Goal: Transaction & Acquisition: Purchase product/service

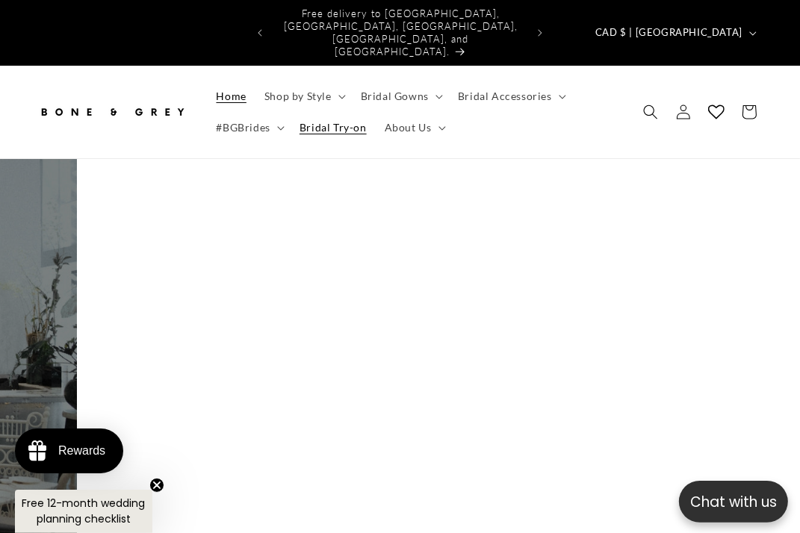
scroll to position [0, 224]
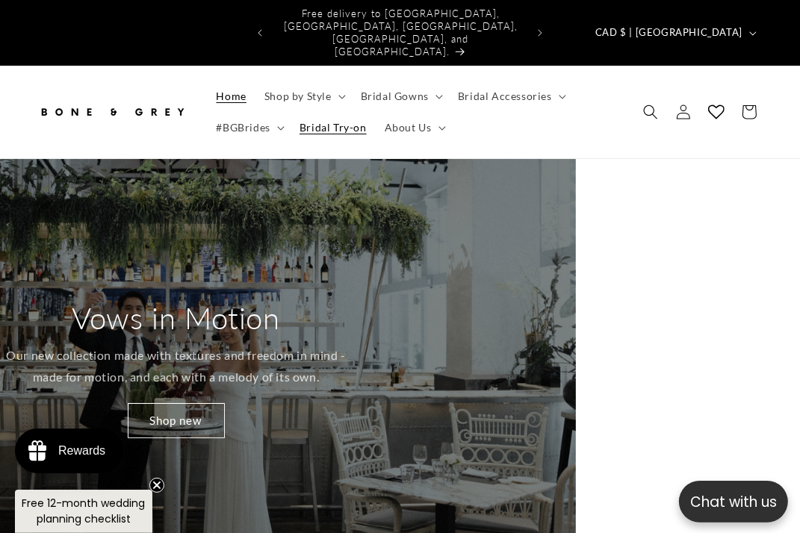
click at [350, 121] on span "Bridal Try-on" at bounding box center [333, 127] width 67 height 13
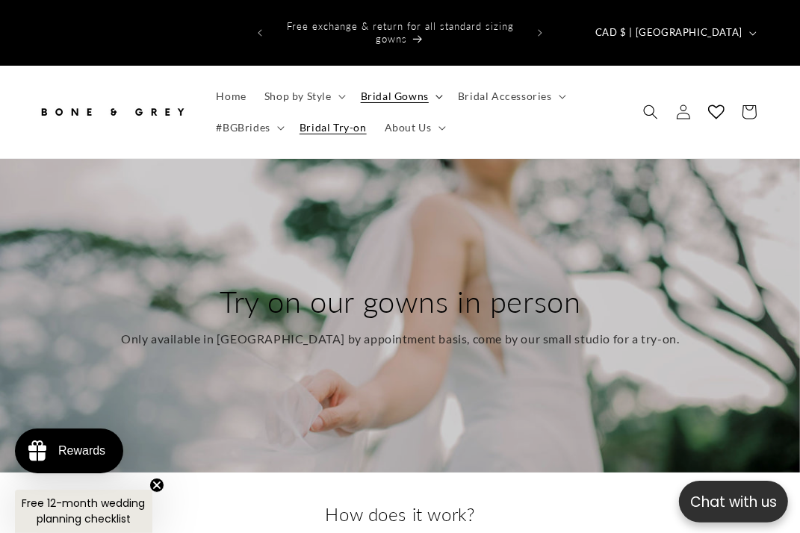
click at [386, 90] on span "Bridal Gowns" at bounding box center [395, 96] width 68 height 13
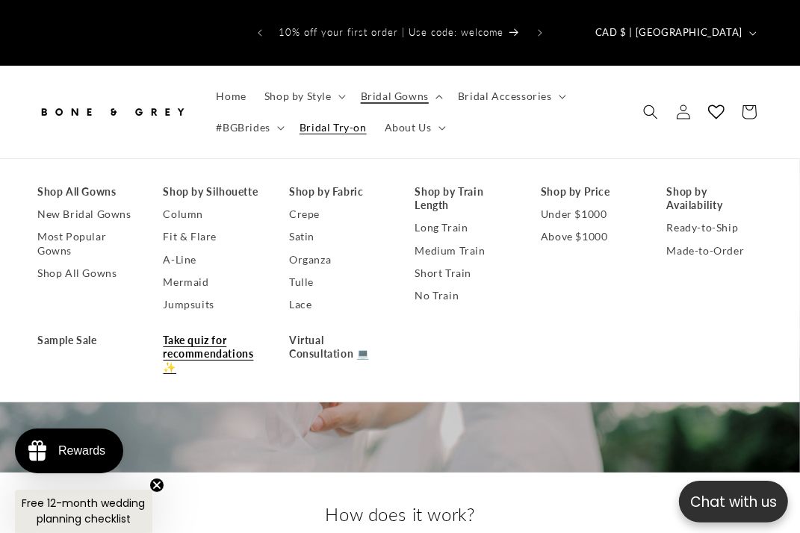
click at [176, 329] on link "Take quiz for recommendations✨" at bounding box center [212, 354] width 96 height 50
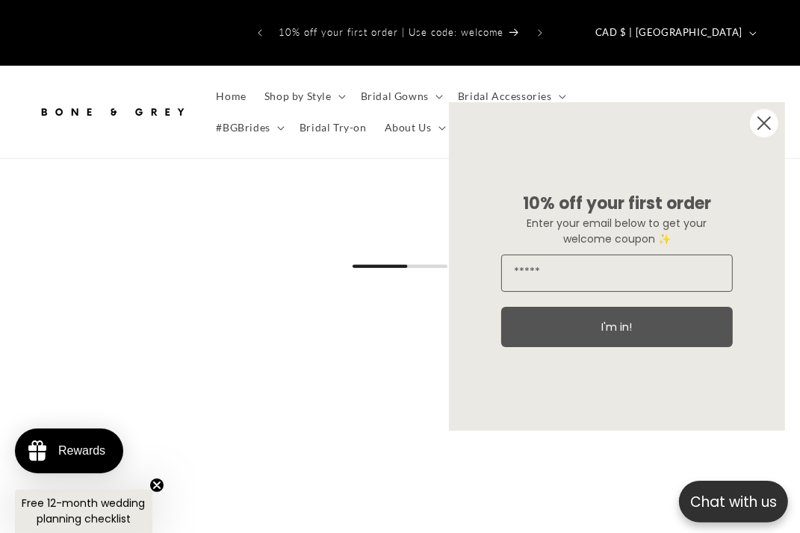
click at [757, 128] on circle "Close dialog" at bounding box center [764, 123] width 28 height 28
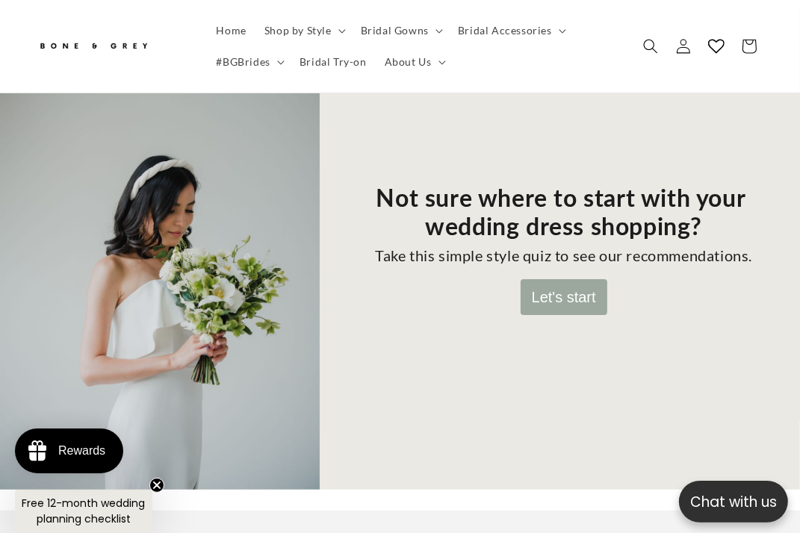
scroll to position [0, 252]
click at [577, 279] on button "Let's start" at bounding box center [564, 297] width 87 height 36
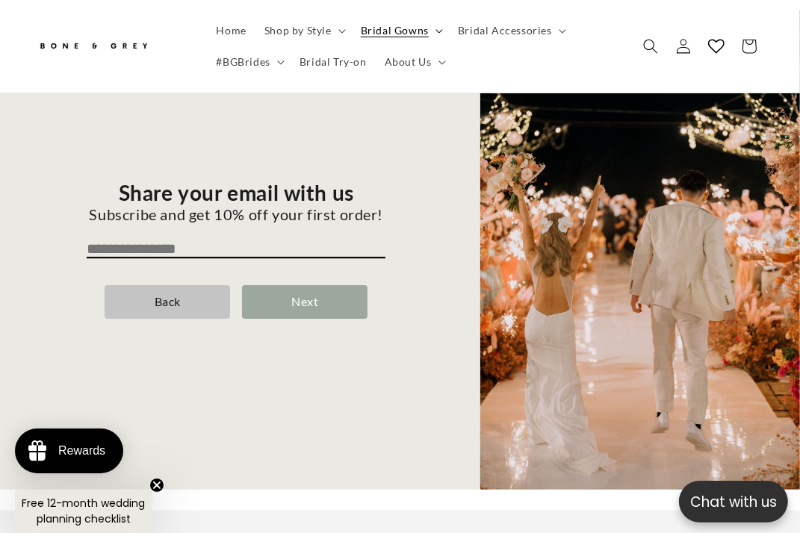
click at [390, 32] on span "Bridal Gowns" at bounding box center [395, 30] width 68 height 13
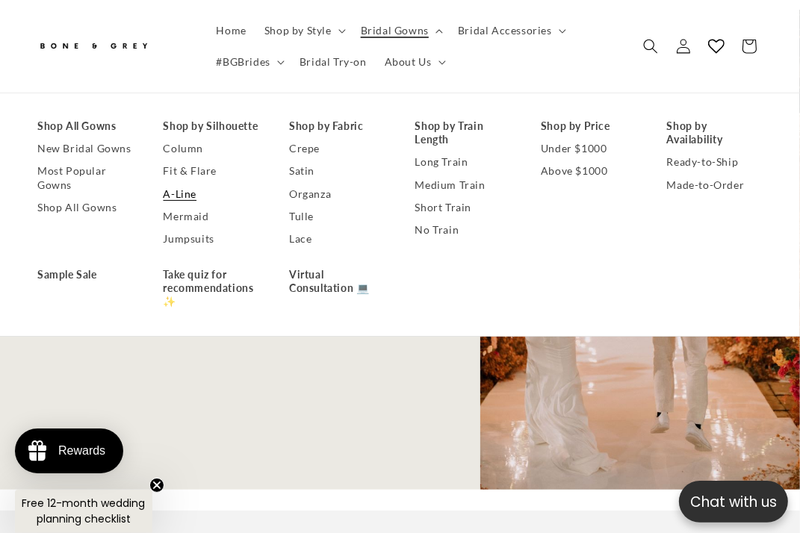
click at [179, 191] on link "A-Line" at bounding box center [212, 194] width 96 height 22
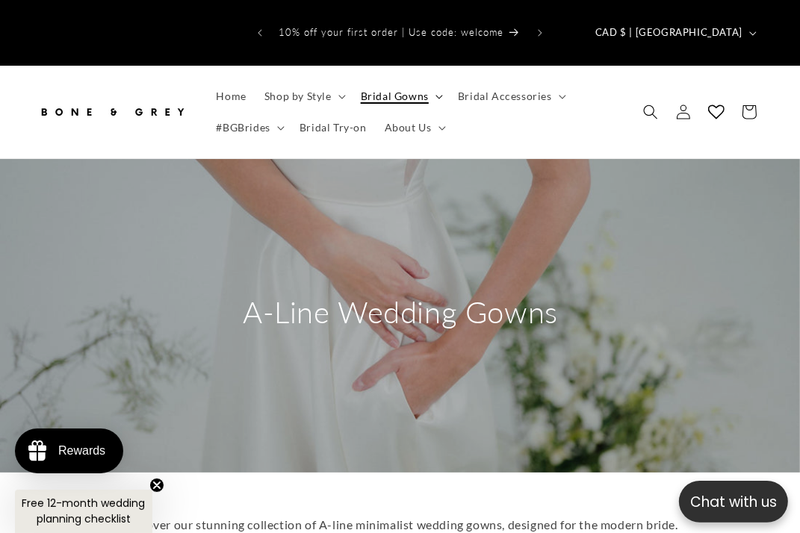
click at [406, 90] on span "Bridal Gowns" at bounding box center [395, 96] width 68 height 13
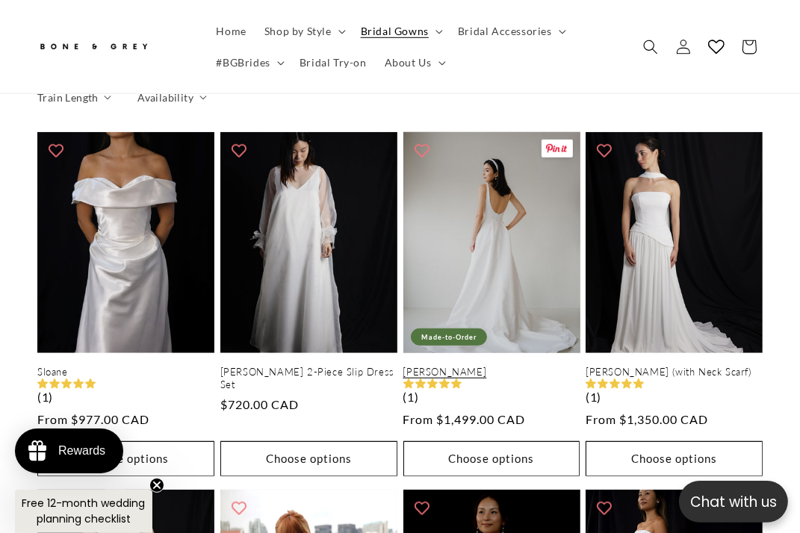
scroll to position [0, 252]
click at [529, 366] on link "[PERSON_NAME]" at bounding box center [491, 372] width 177 height 13
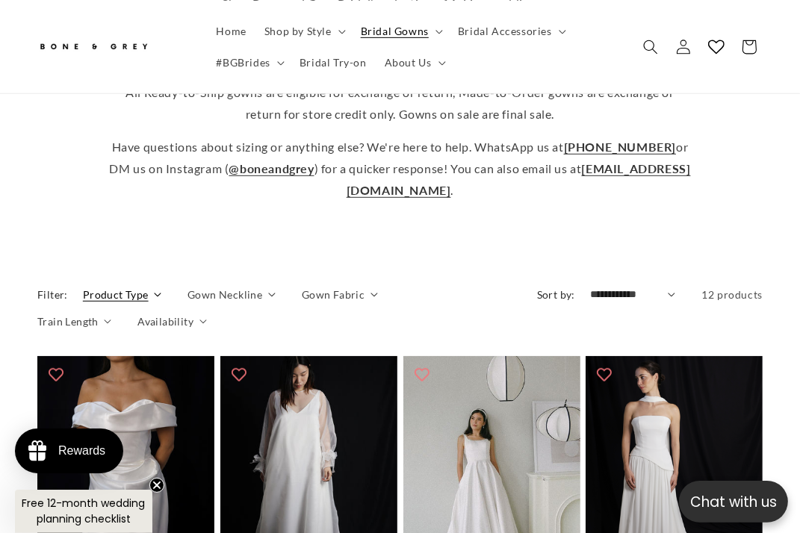
click at [104, 287] on span "Product Type" at bounding box center [116, 295] width 66 height 16
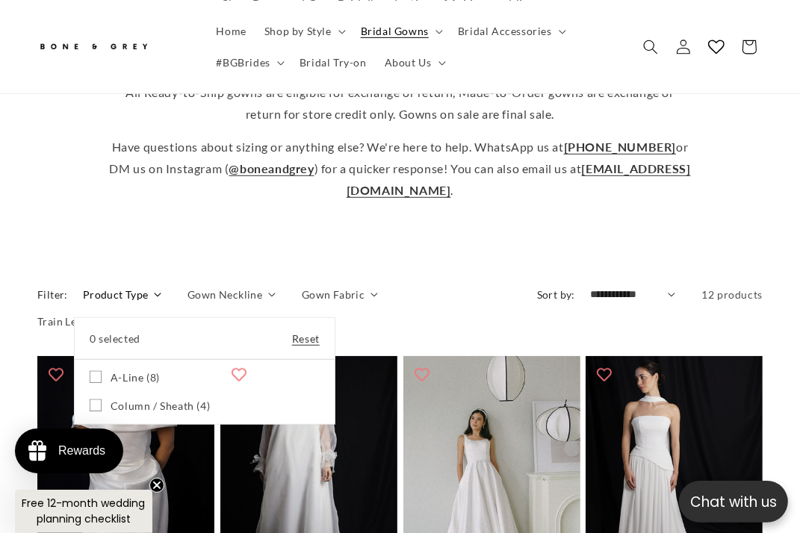
scroll to position [0, 505]
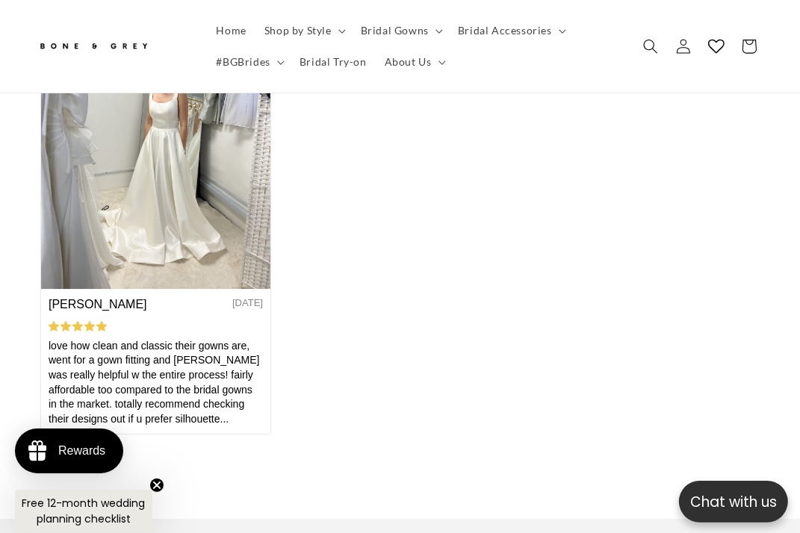
scroll to position [0, 505]
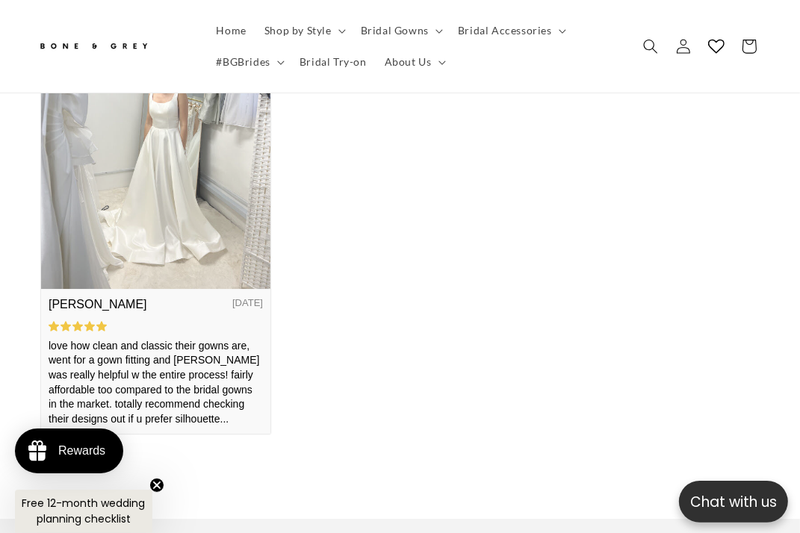
click at [205, 406] on div "love how clean and classic their gowns are, went for a gown fitting and Joy was…" at bounding box center [155, 383] width 214 height 88
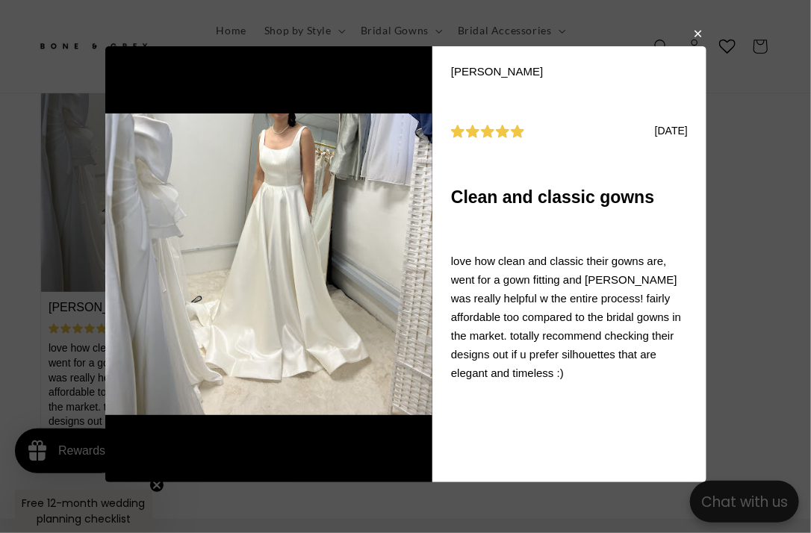
scroll to position [0, 0]
click at [696, 38] on button "button" at bounding box center [697, 33] width 9 height 18
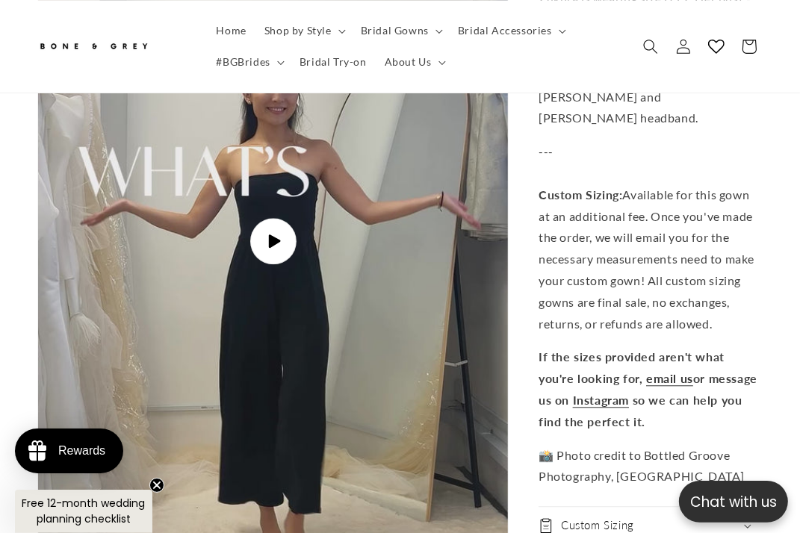
scroll to position [2241, 0]
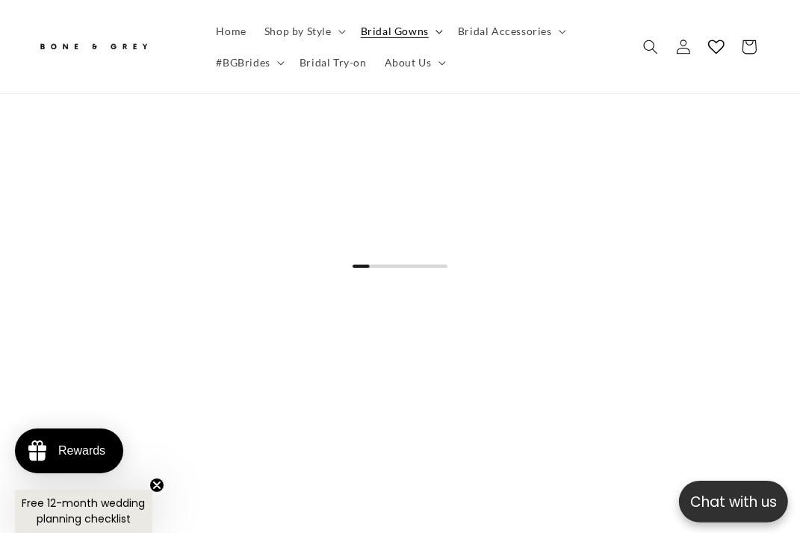
scroll to position [149, 0]
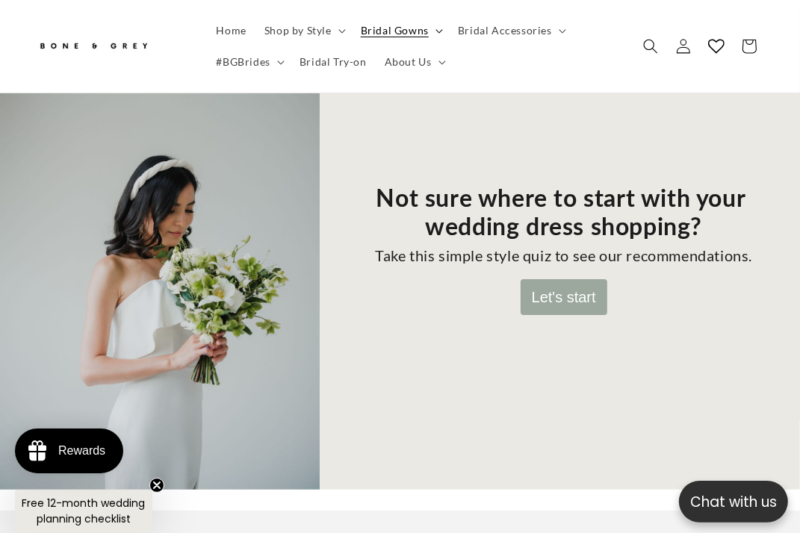
click at [403, 29] on span "Bridal Gowns" at bounding box center [395, 30] width 68 height 13
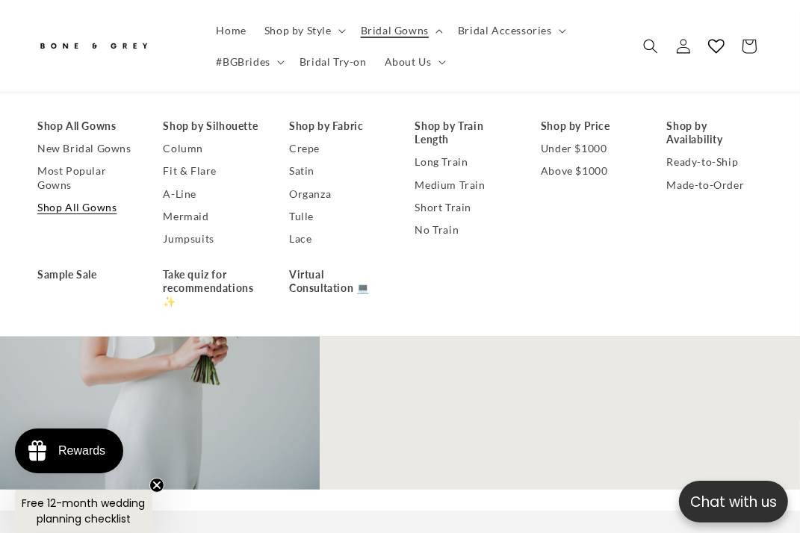
scroll to position [0, 252]
click at [66, 208] on link "Shop All Gowns" at bounding box center [85, 207] width 96 height 22
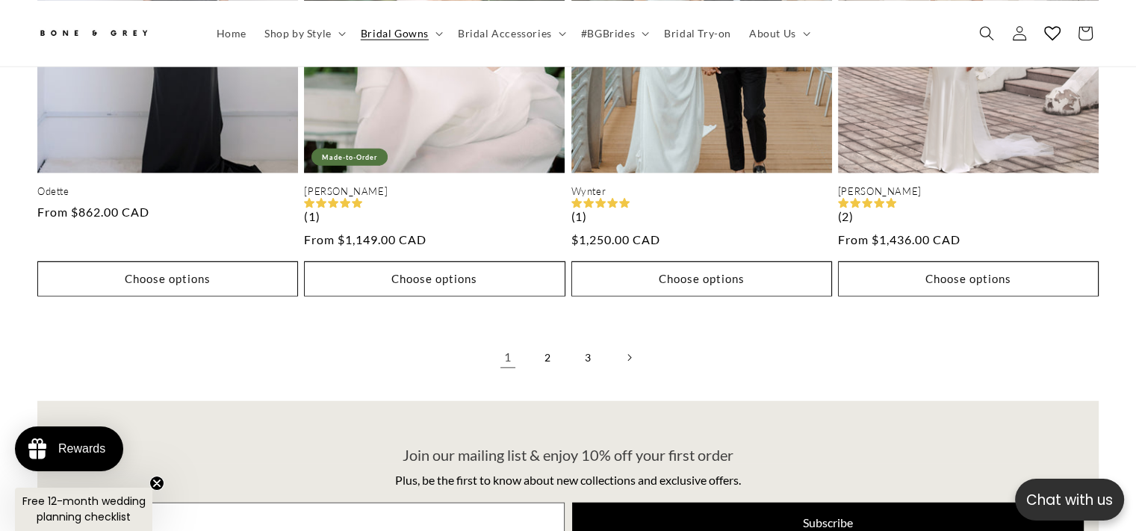
scroll to position [4069, 0]
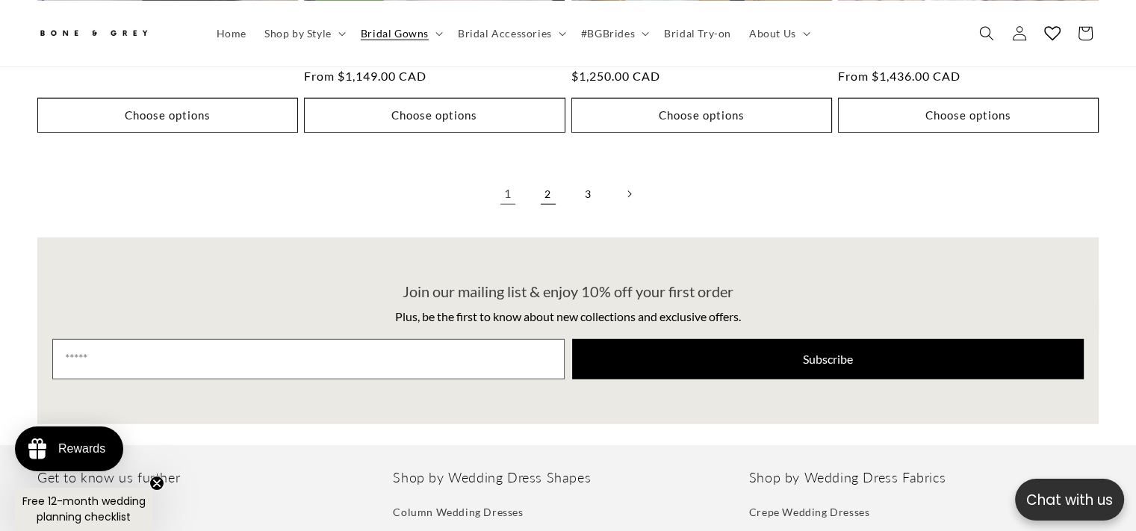
click at [544, 178] on link "2" at bounding box center [548, 194] width 33 height 33
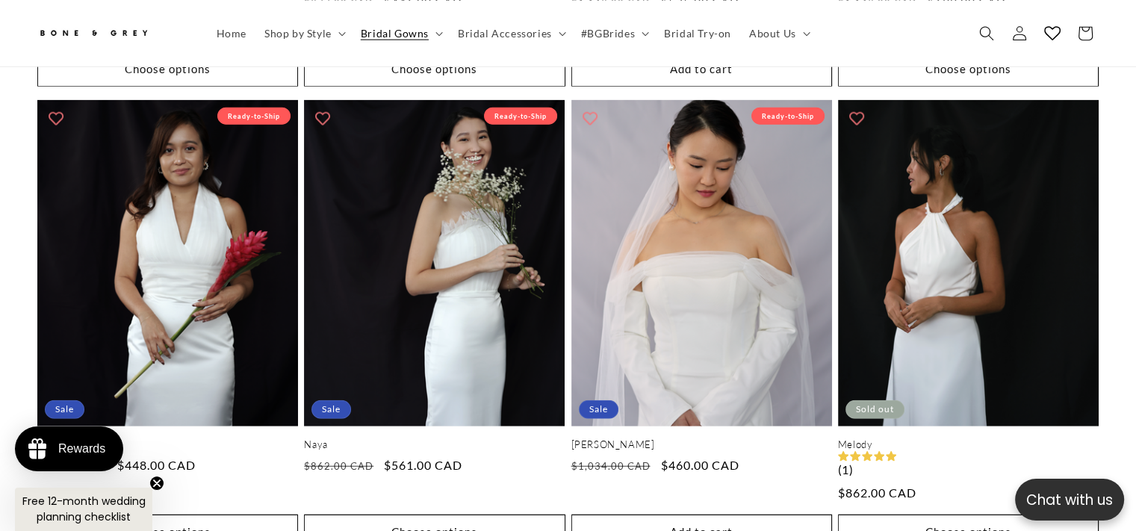
scroll to position [3951, 0]
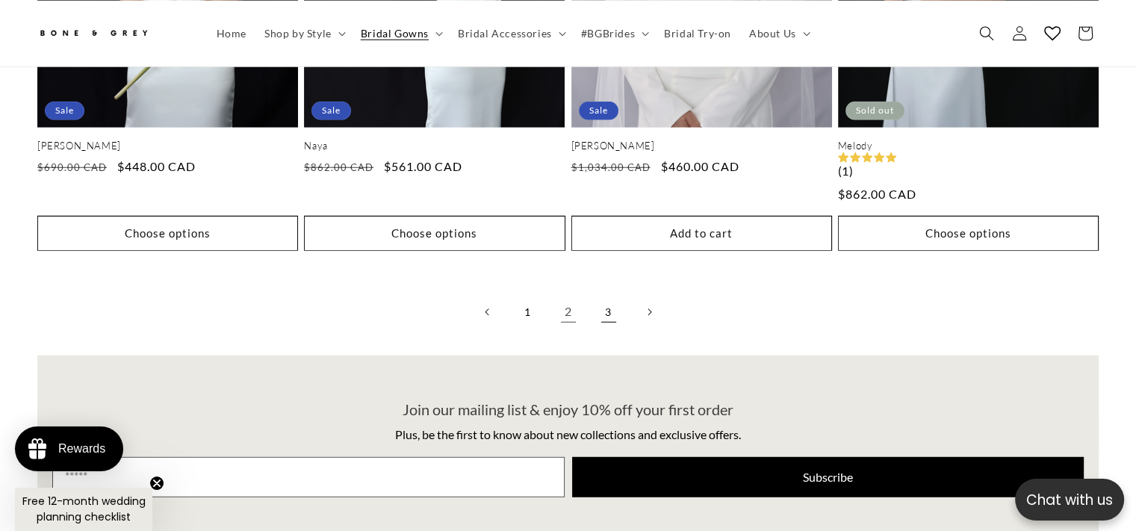
click at [612, 296] on link "3" at bounding box center [608, 312] width 33 height 33
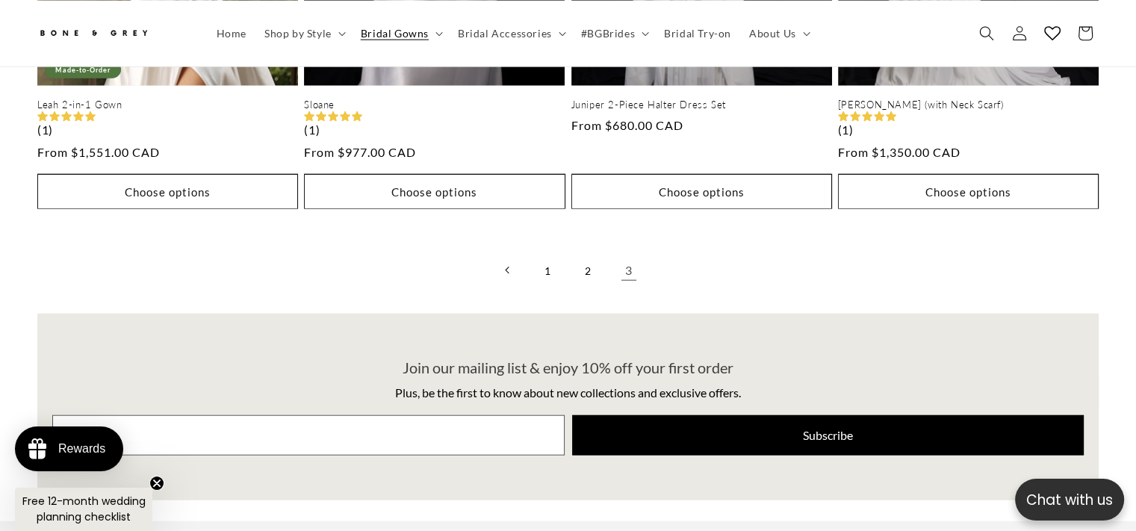
scroll to position [3502, 0]
